Goal: Information Seeking & Learning: Learn about a topic

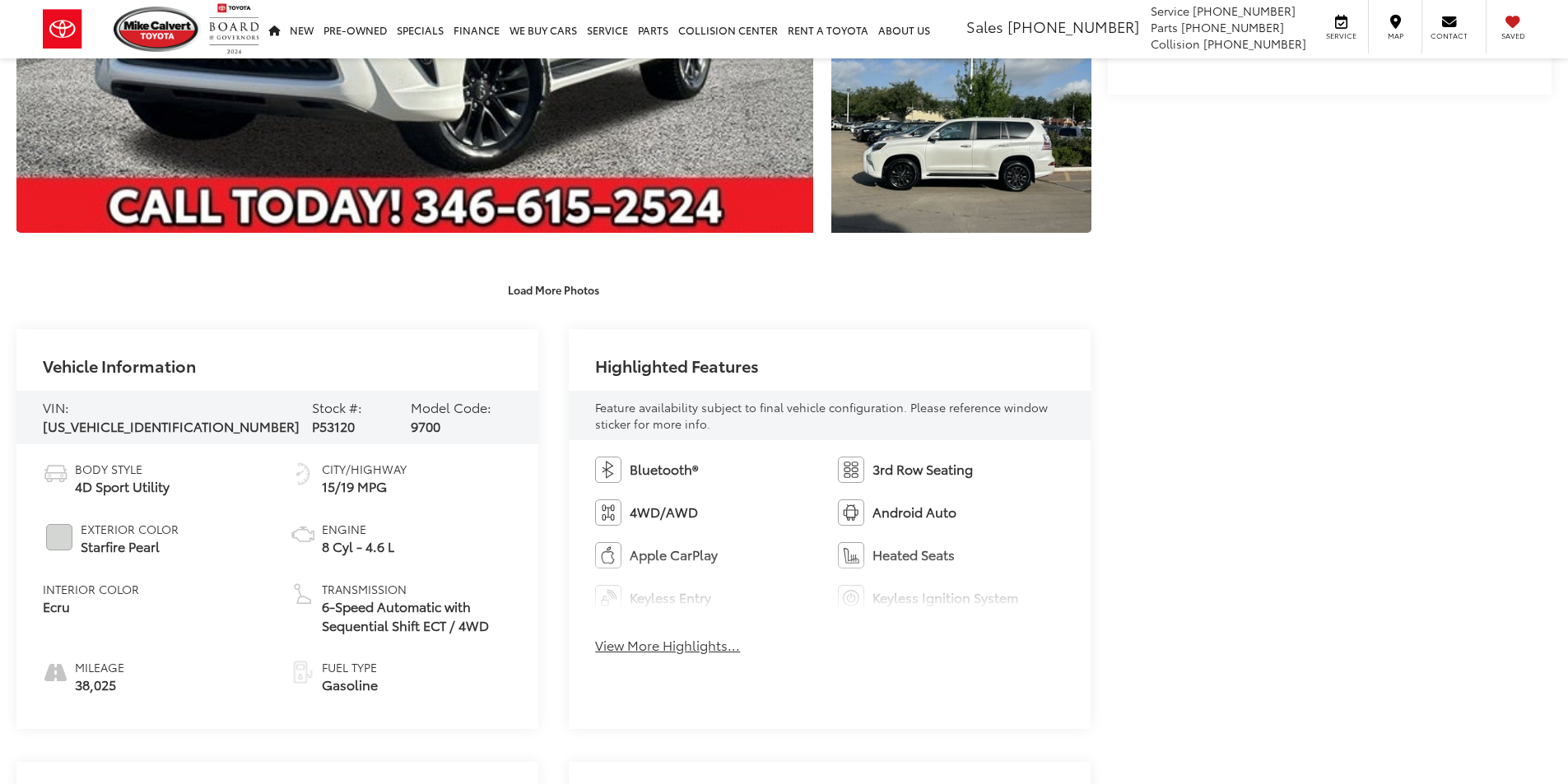
click at [569, 592] on div "Vehicle Information VIN: JTJAM7BX7N5306356 Stock #: P53120 Model Code: 9700 Bod…" at bounding box center [553, 529] width 1075 height 400
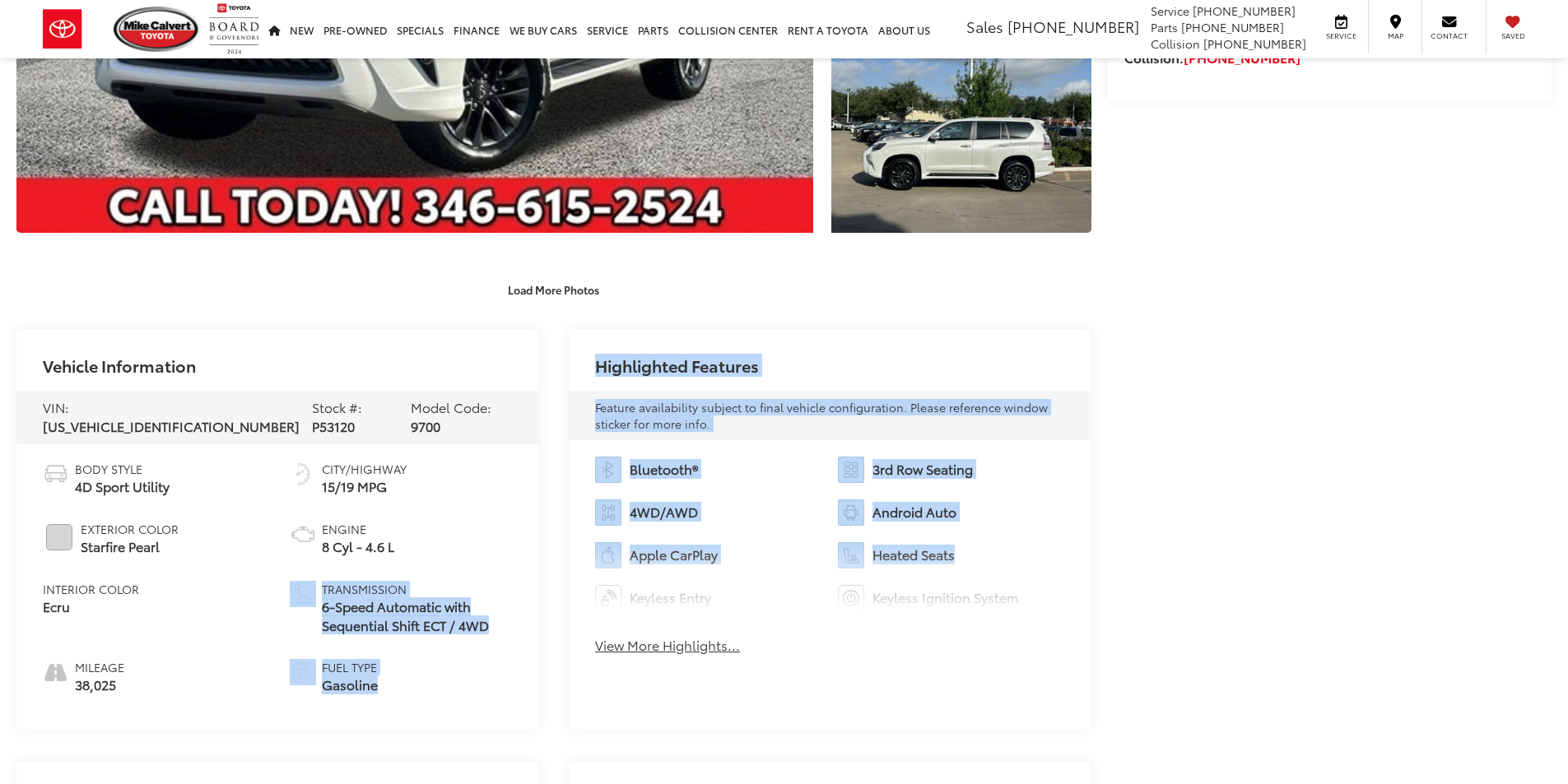
scroll to position [1070, 0]
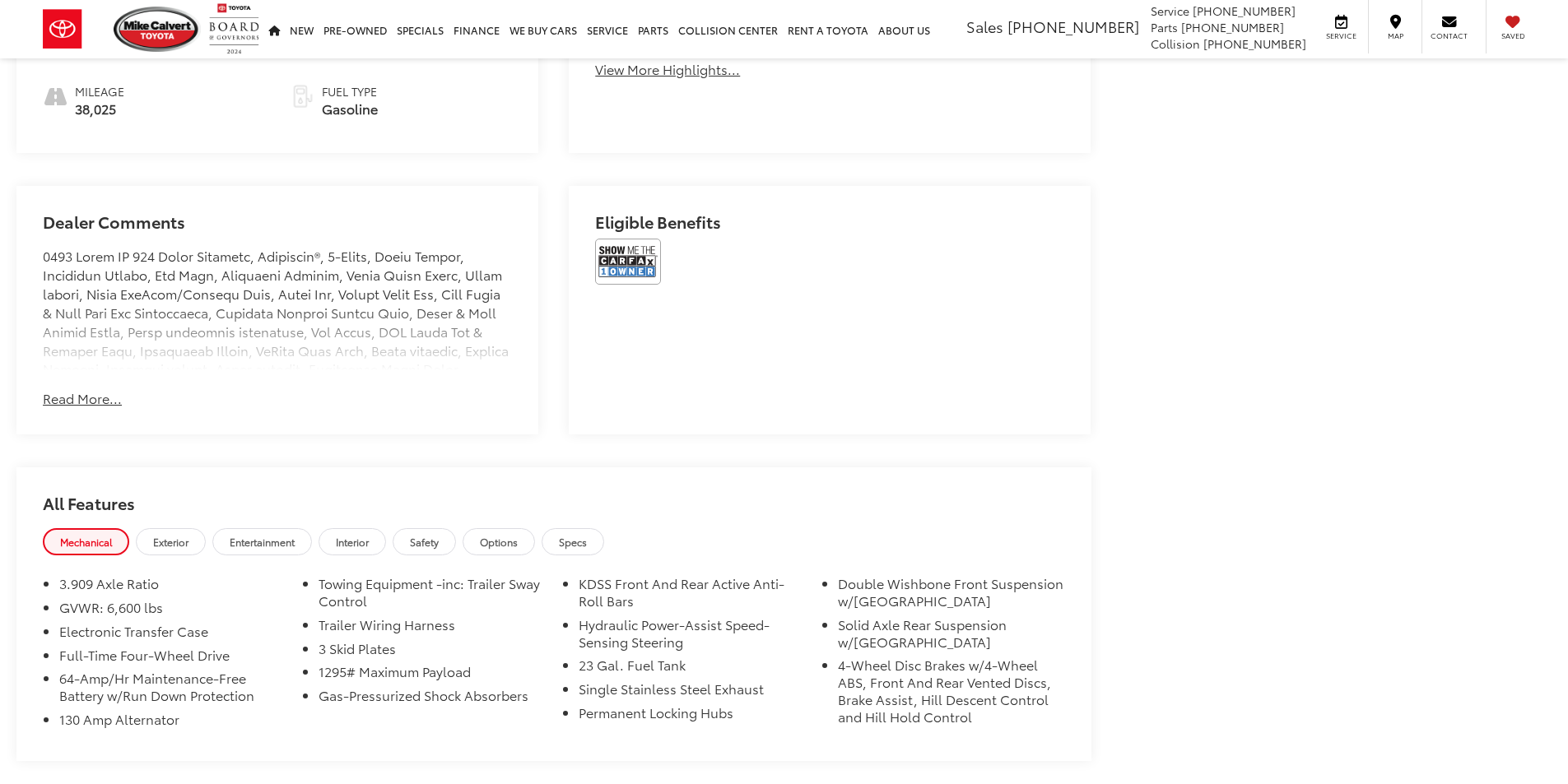
click at [883, 529] on div "Mechanical Exterior Entertainment Interior Safety Options Specs" at bounding box center [553, 544] width 1075 height 31
drag, startPoint x: 640, startPoint y: 228, endPoint x: 641, endPoint y: 236, distance: 8.1
click at [640, 231] on h2 "Eligible Benefits" at bounding box center [829, 225] width 469 height 26
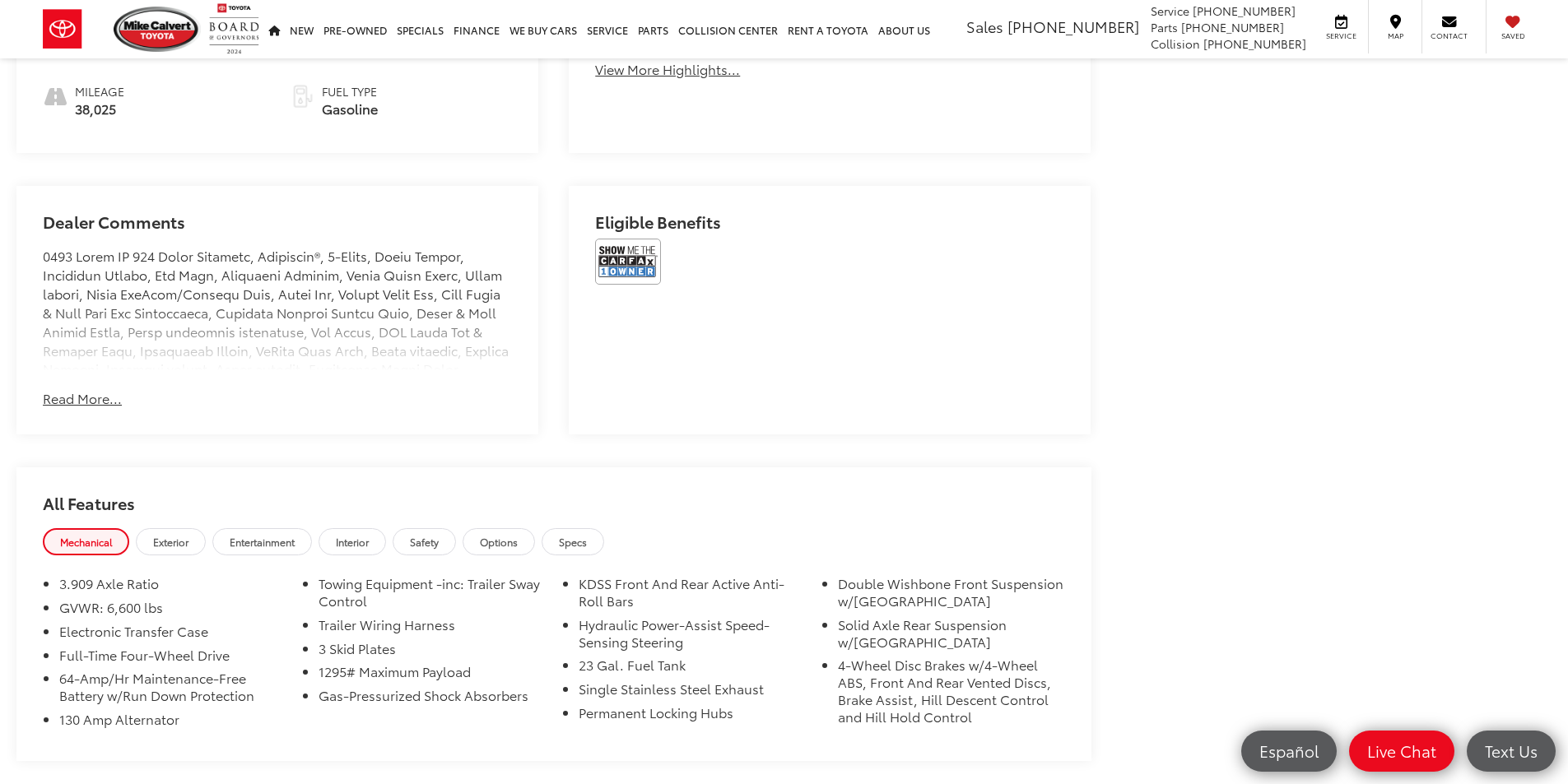
scroll to position [1065, 0]
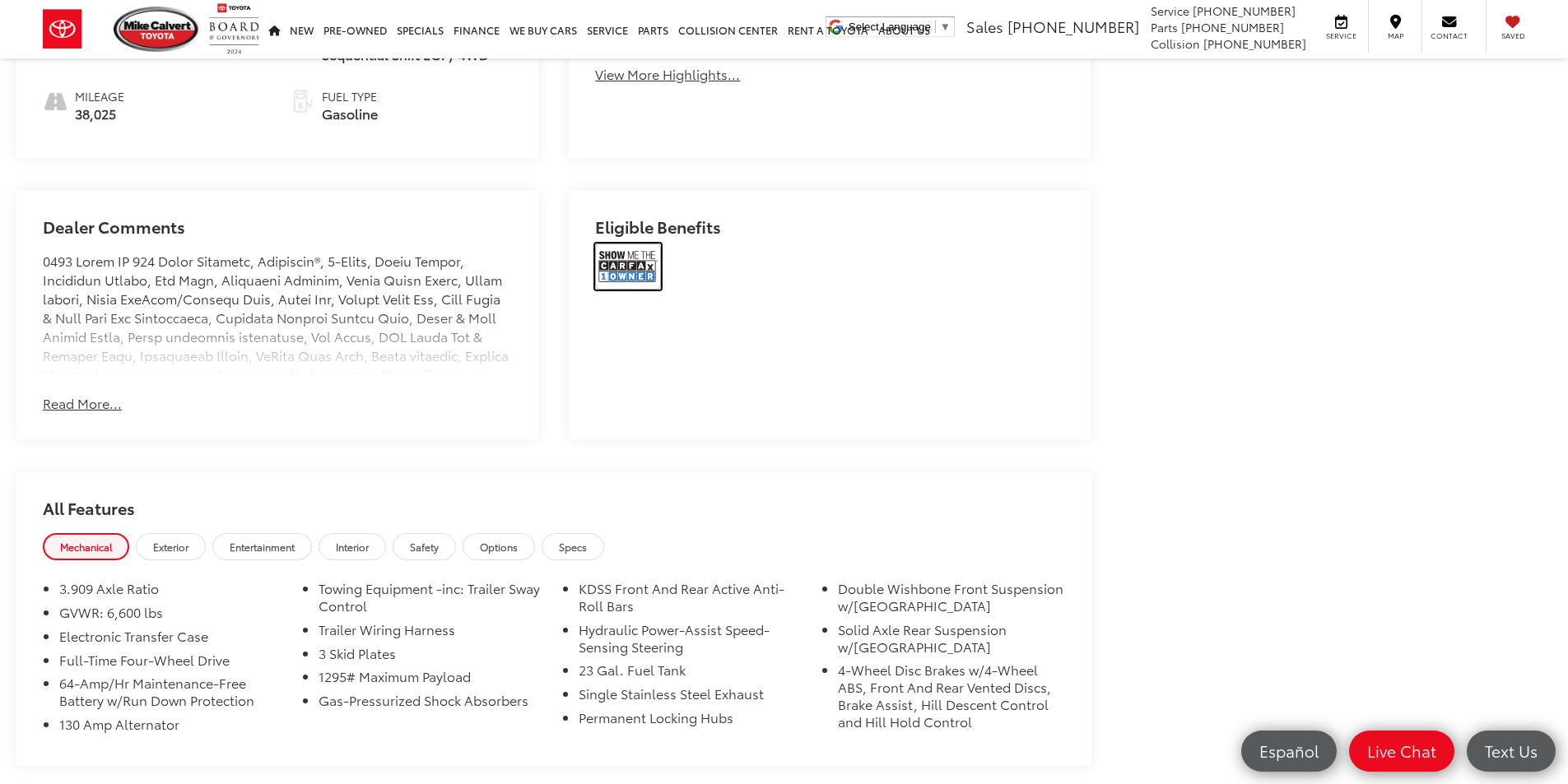
click at [641, 254] on img at bounding box center [628, 266] width 65 height 46
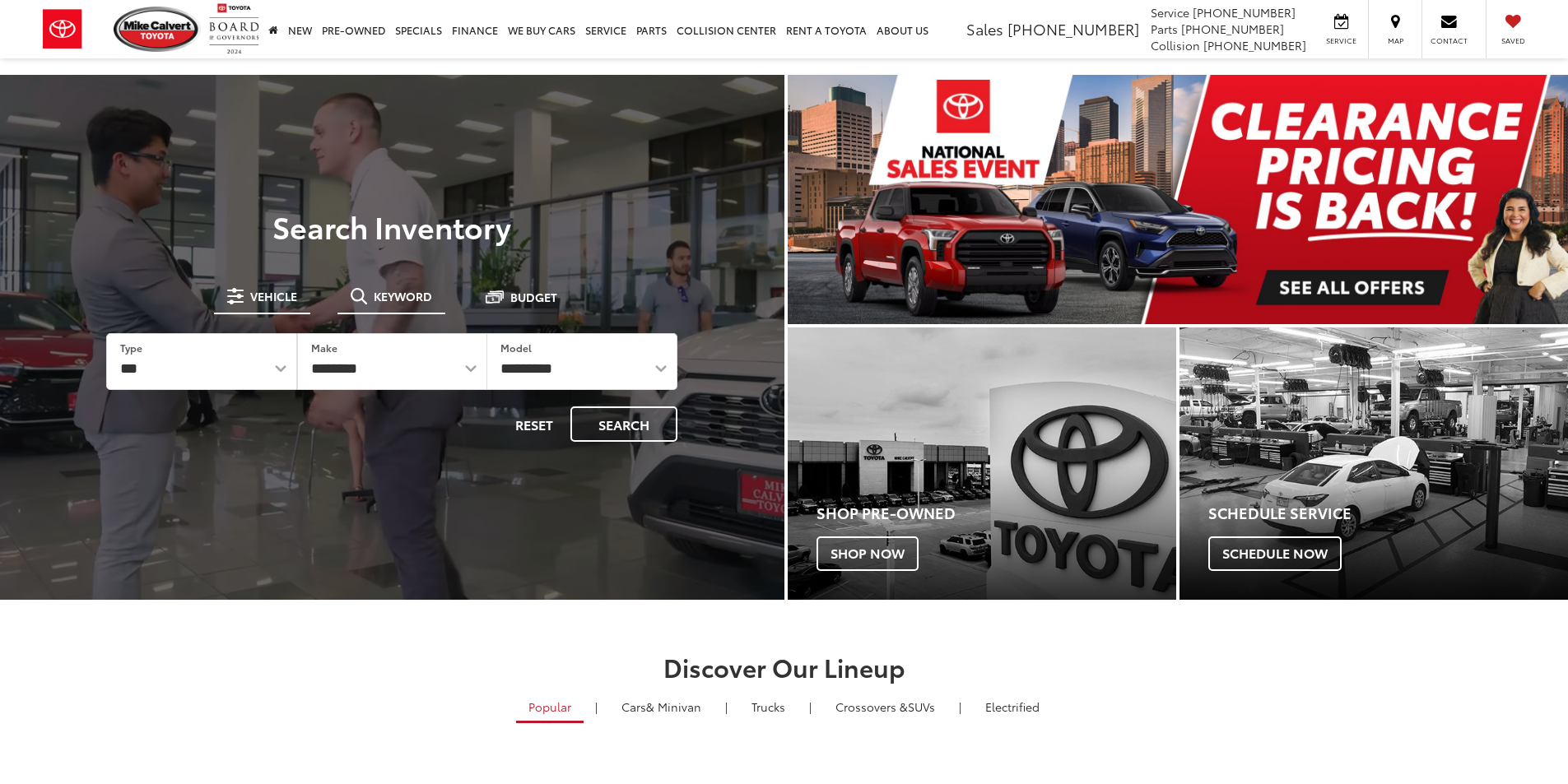
click at [386, 303] on span "Keyword" at bounding box center [402, 296] width 58 height 12
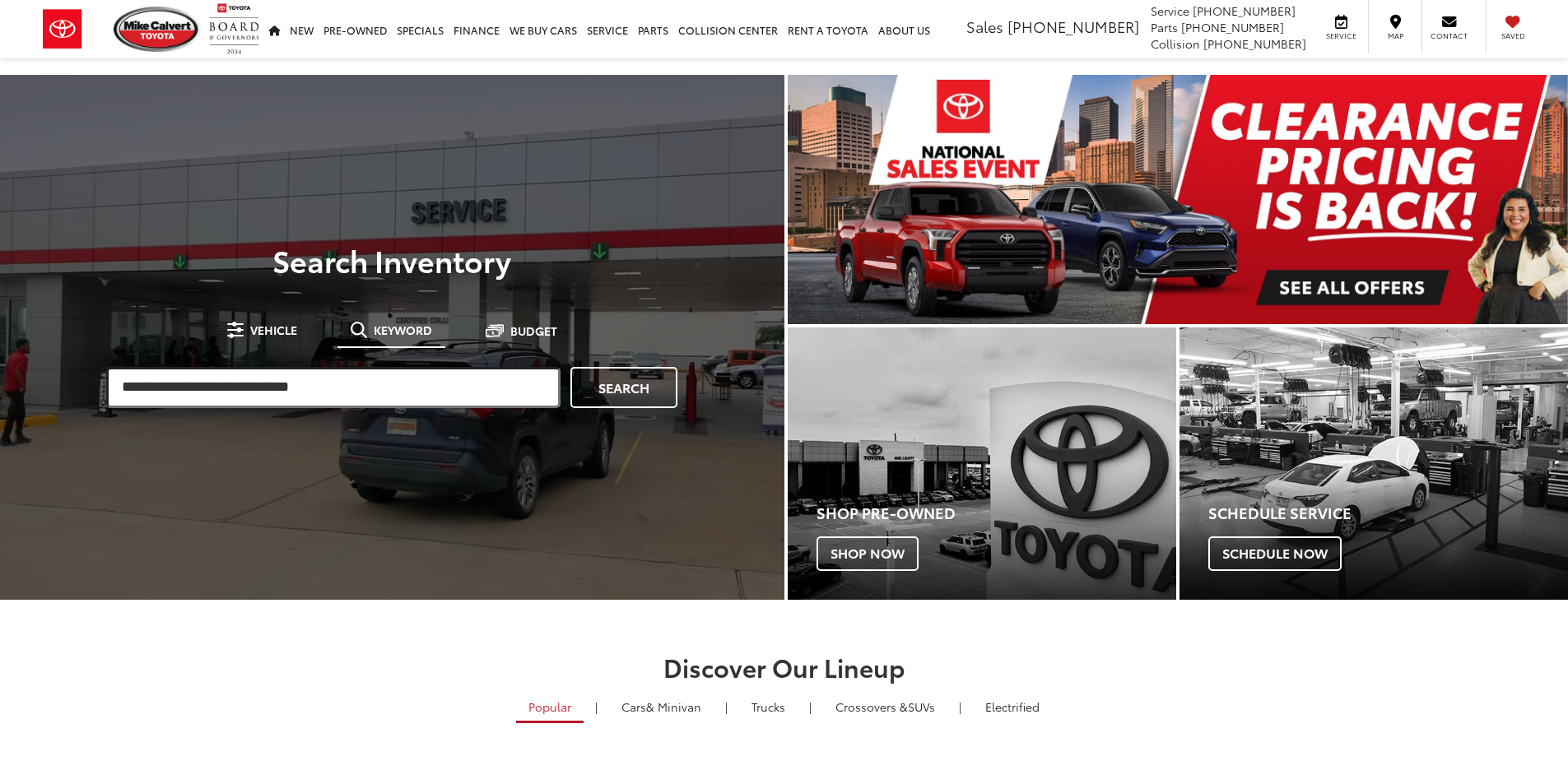
click at [240, 386] on input "search" at bounding box center [333, 387] width 454 height 41
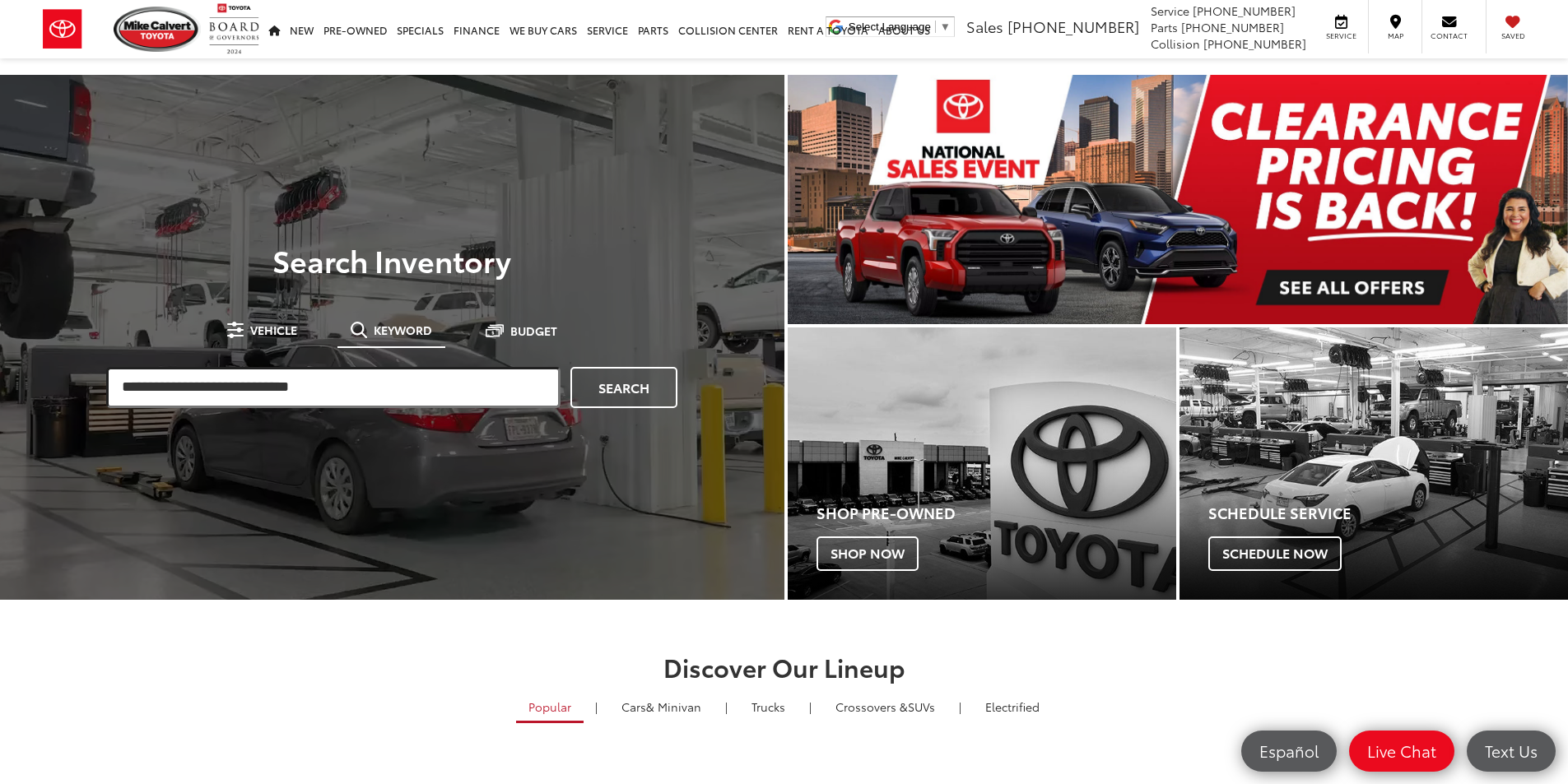
paste input "******"
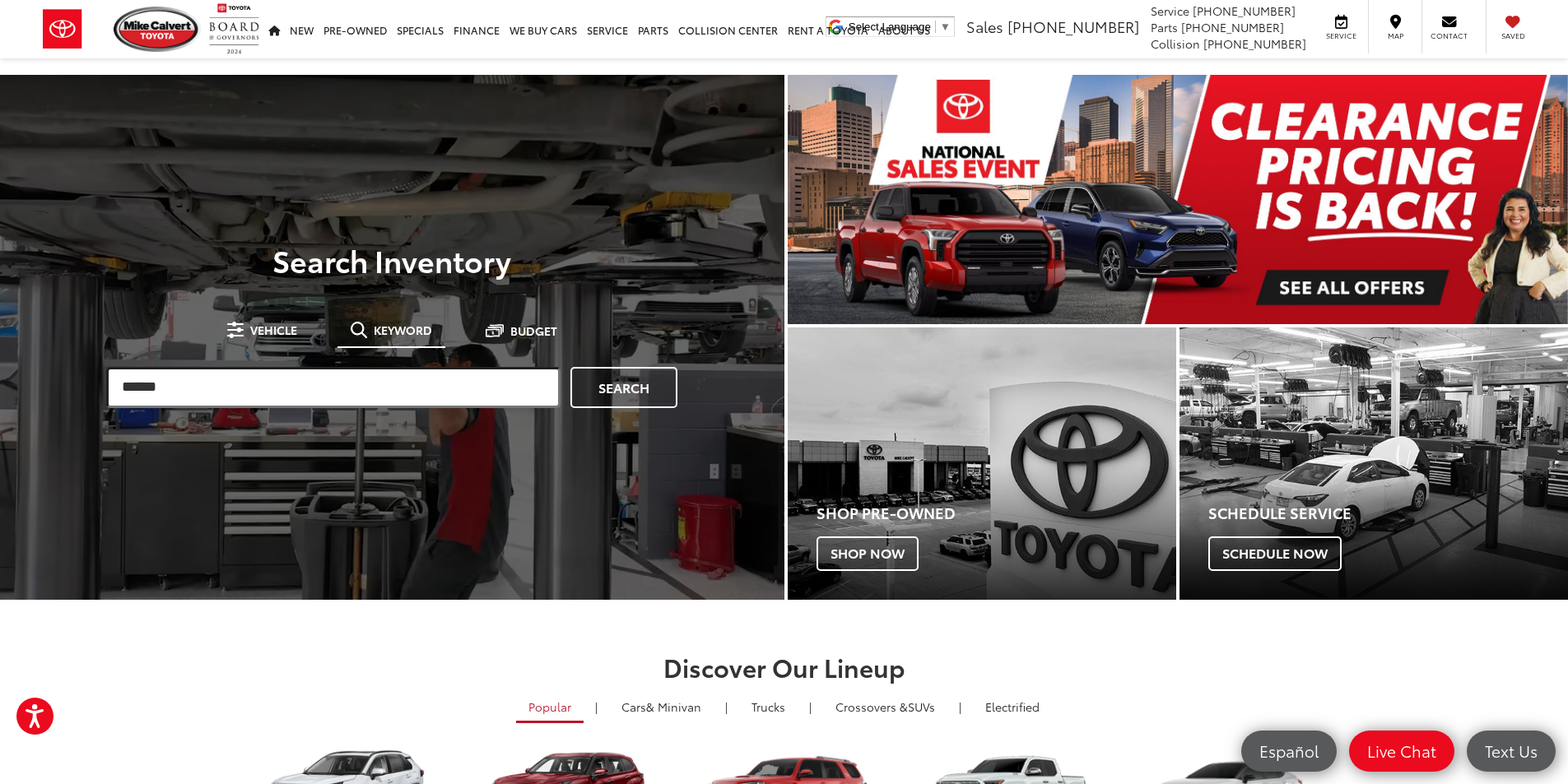
type input "******"
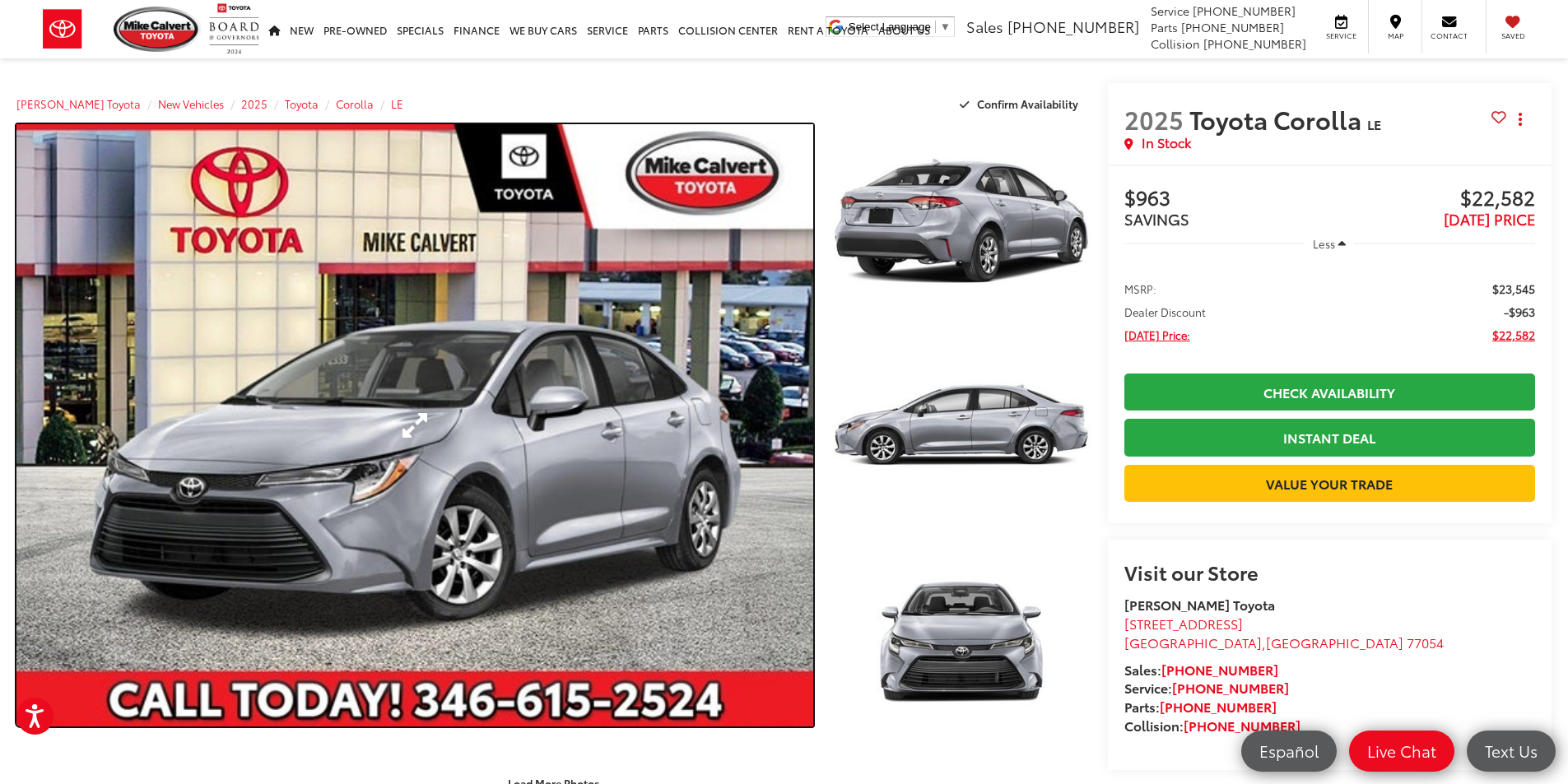
click at [518, 399] on link "Expand Photo 0" at bounding box center [414, 425] width 797 height 602
